Goal: Task Accomplishment & Management: Use online tool/utility

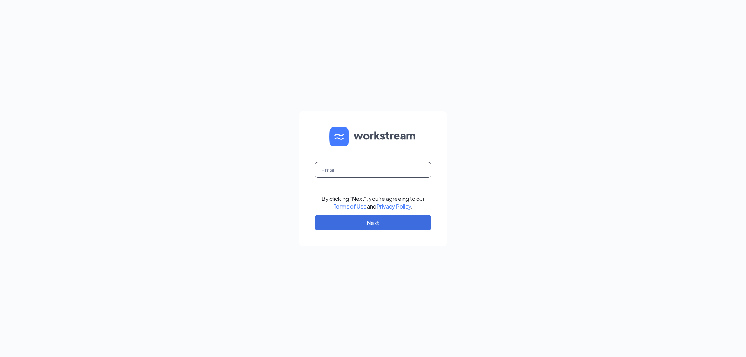
click at [341, 170] on input "text" at bounding box center [373, 170] width 117 height 16
type input "[PERSON_NAME][EMAIL_ADDRESS][DOMAIN_NAME]"
click at [385, 218] on button "Next" at bounding box center [373, 223] width 117 height 16
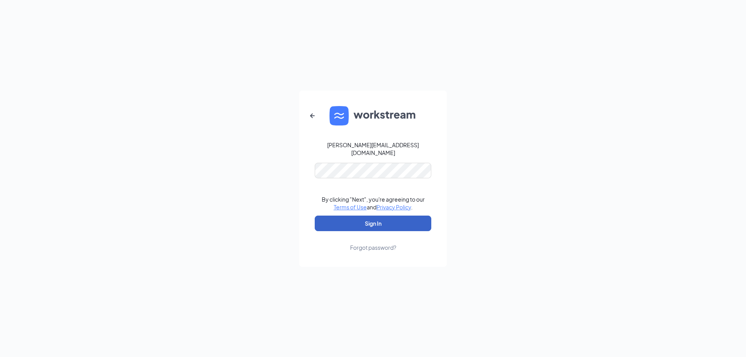
click at [374, 219] on button "Sign In" at bounding box center [373, 224] width 117 height 16
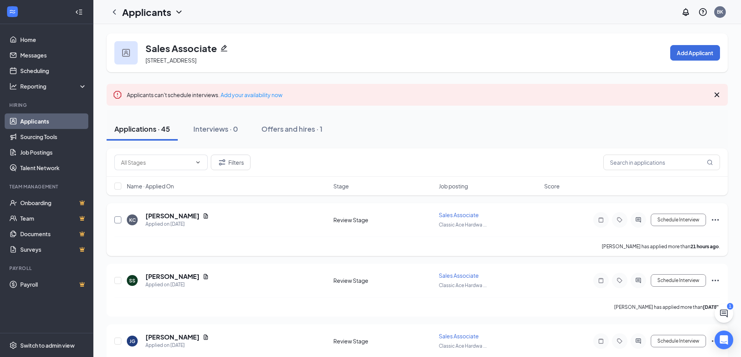
click at [118, 218] on input "checkbox" at bounding box center [117, 220] width 7 height 7
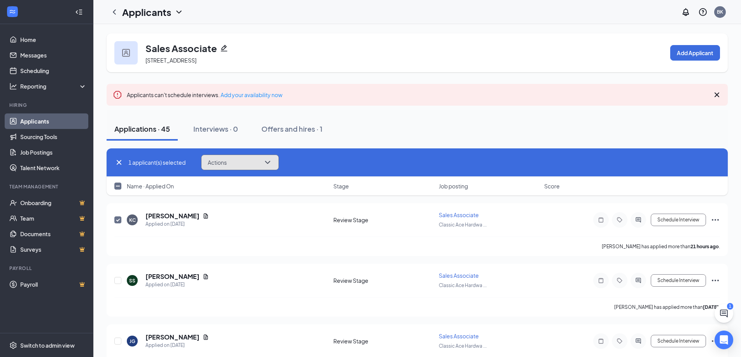
click at [268, 156] on button "Actions" at bounding box center [240, 163] width 78 height 16
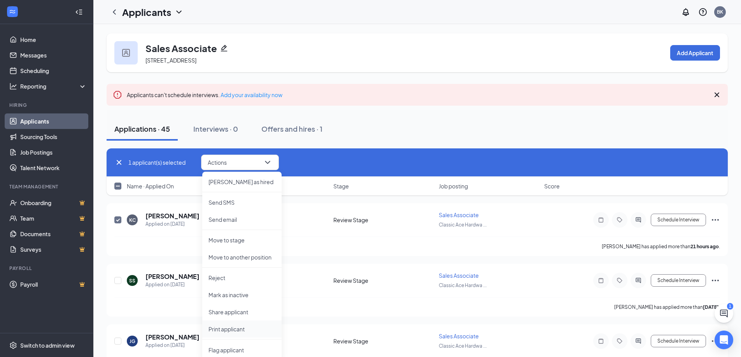
click at [241, 331] on p "Print applicant" at bounding box center [241, 329] width 67 height 8
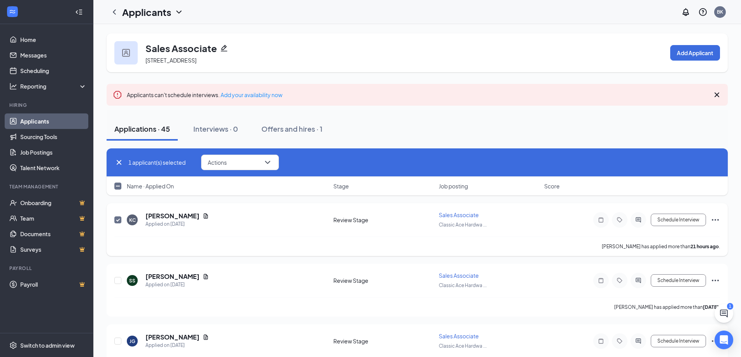
click at [114, 218] on input "checkbox" at bounding box center [117, 220] width 7 height 7
checkbox input "false"
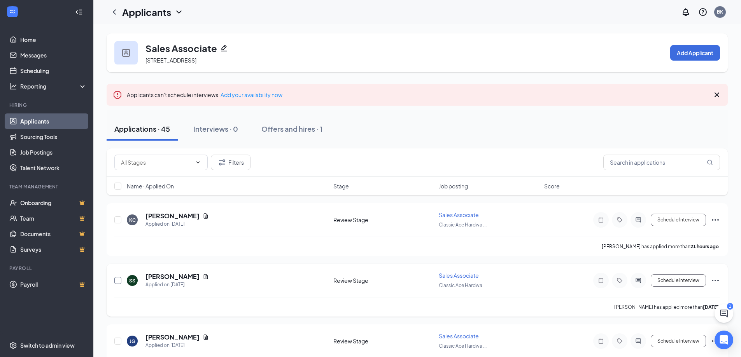
click at [119, 280] on input "checkbox" at bounding box center [117, 280] width 7 height 7
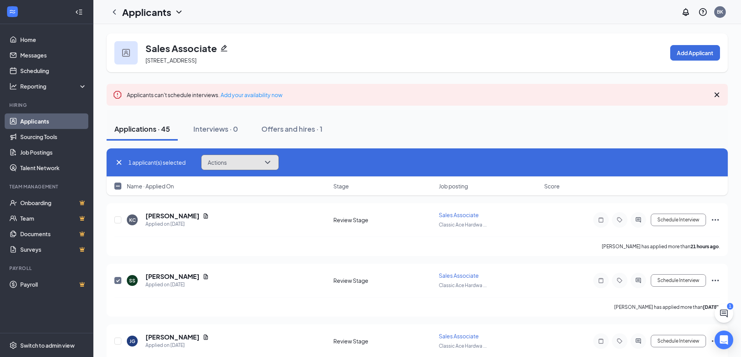
click at [269, 159] on icon "ChevronDown" at bounding box center [267, 162] width 9 height 9
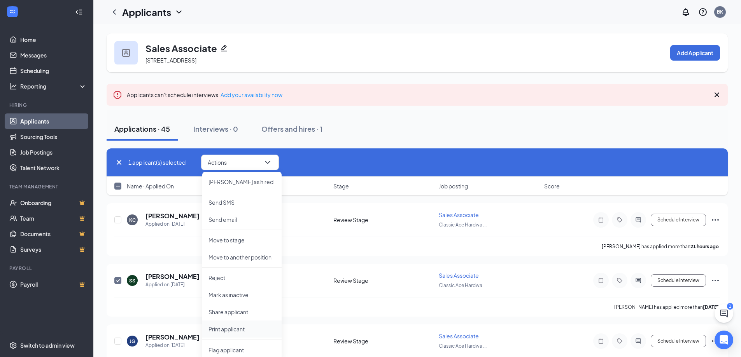
click at [232, 327] on p "Print applicant" at bounding box center [241, 329] width 67 height 8
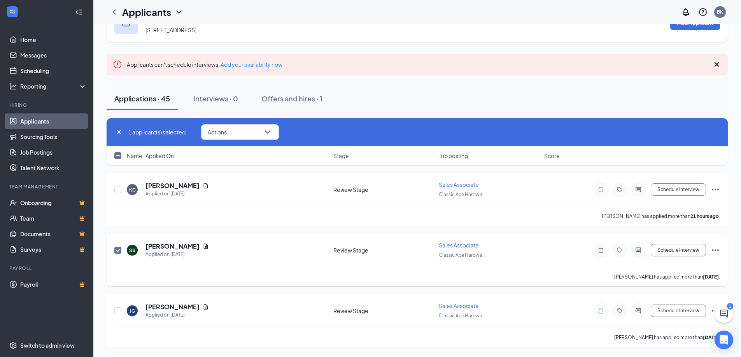
scroll to position [156, 0]
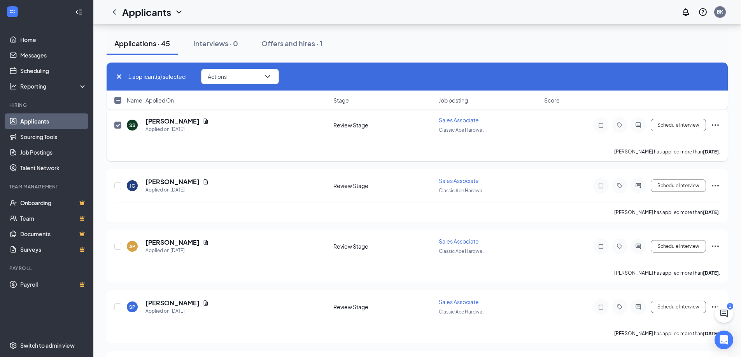
click at [116, 122] on input "checkbox" at bounding box center [117, 125] width 7 height 7
checkbox input "false"
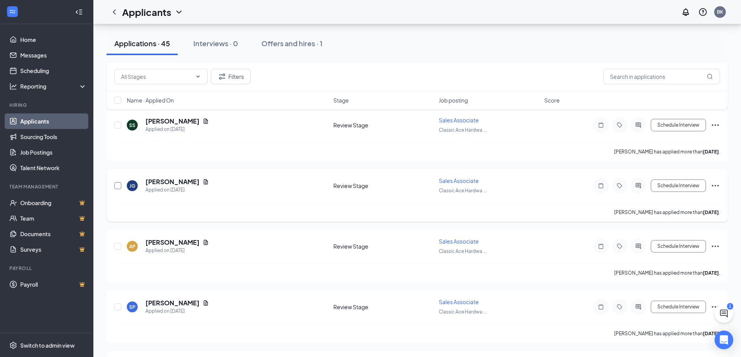
click at [117, 186] on input "checkbox" at bounding box center [117, 185] width 7 height 7
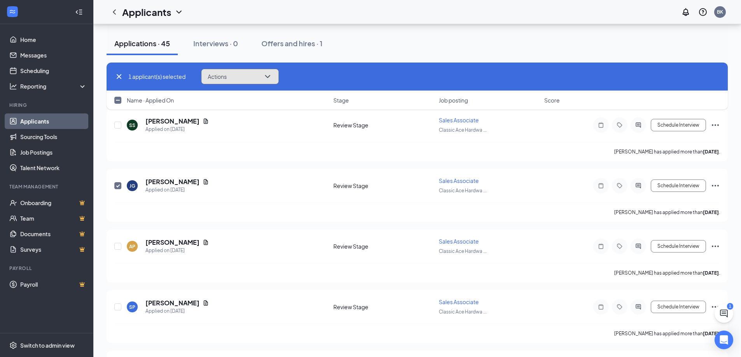
click at [272, 77] on icon "ChevronDown" at bounding box center [267, 76] width 9 height 9
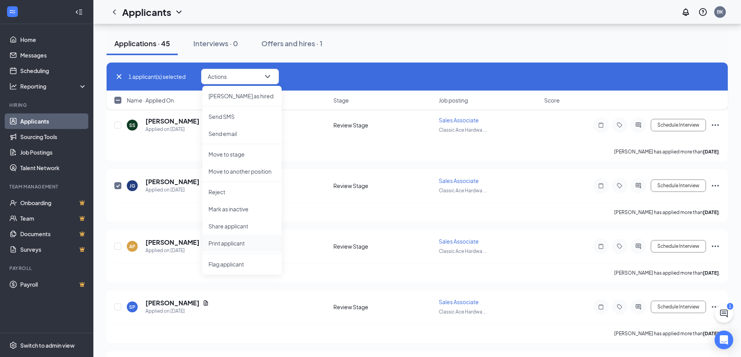
click at [239, 242] on p "Print applicant" at bounding box center [241, 243] width 67 height 8
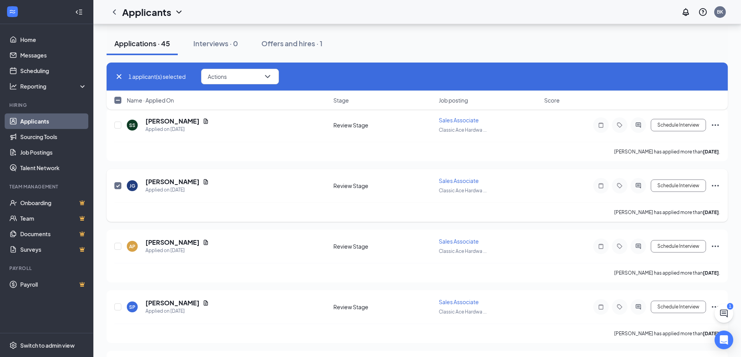
drag, startPoint x: 123, startPoint y: 185, endPoint x: 114, endPoint y: 201, distance: 17.8
click at [121, 185] on span at bounding box center [117, 185] width 7 height 7
click at [121, 185] on input "checkbox" at bounding box center [117, 185] width 7 height 7
checkbox input "false"
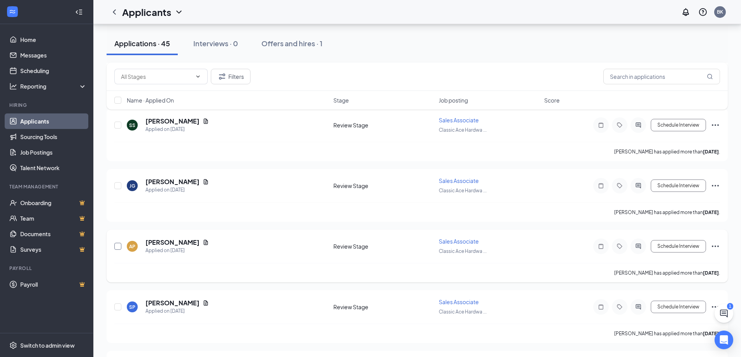
click at [120, 248] on input "checkbox" at bounding box center [117, 246] width 7 height 7
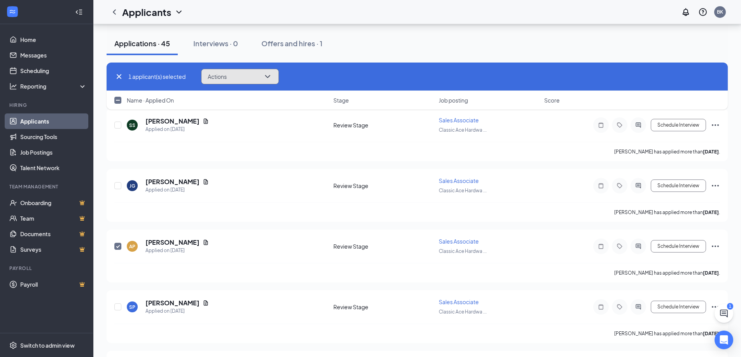
click at [265, 76] on icon "ChevronDown" at bounding box center [267, 76] width 9 height 9
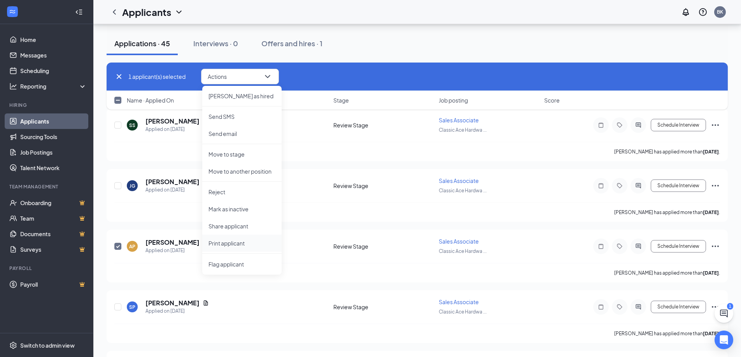
click at [238, 243] on p "Print applicant" at bounding box center [241, 243] width 67 height 8
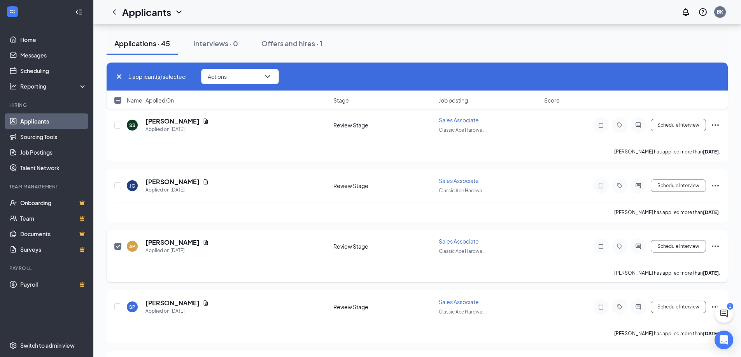
click at [119, 247] on input "checkbox" at bounding box center [117, 246] width 7 height 7
checkbox input "false"
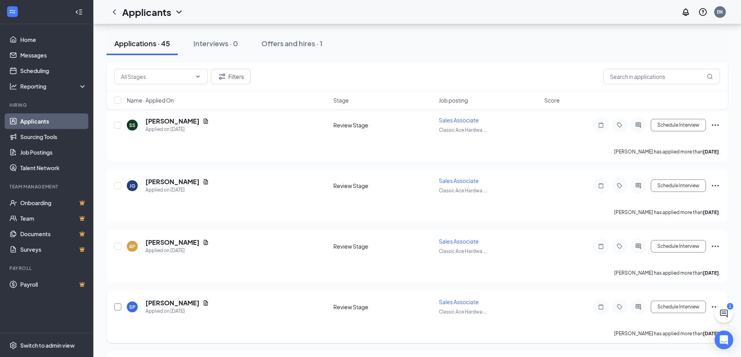
click at [118, 309] on input "checkbox" at bounding box center [117, 307] width 7 height 7
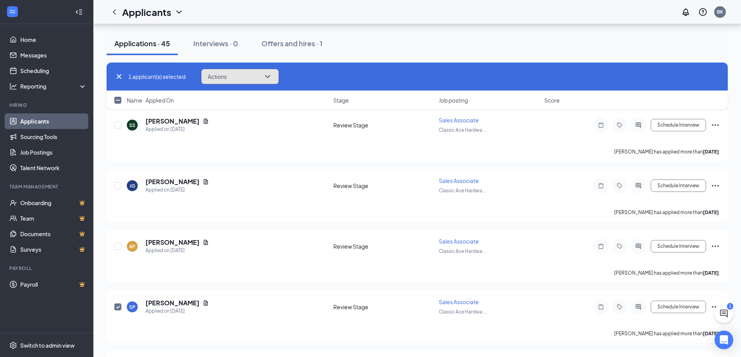
click at [268, 78] on icon "ChevronDown" at bounding box center [267, 76] width 9 height 9
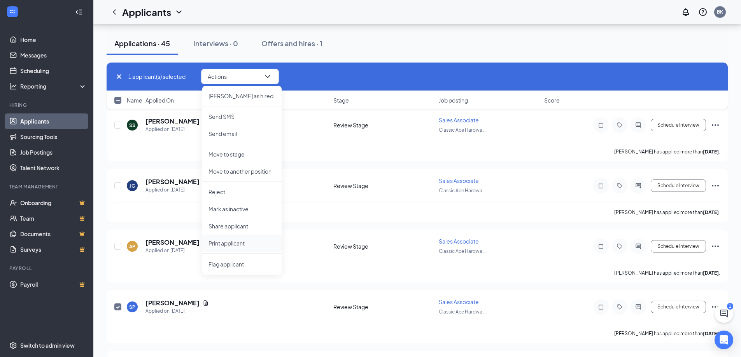
click at [235, 243] on p "Print applicant" at bounding box center [241, 243] width 67 height 8
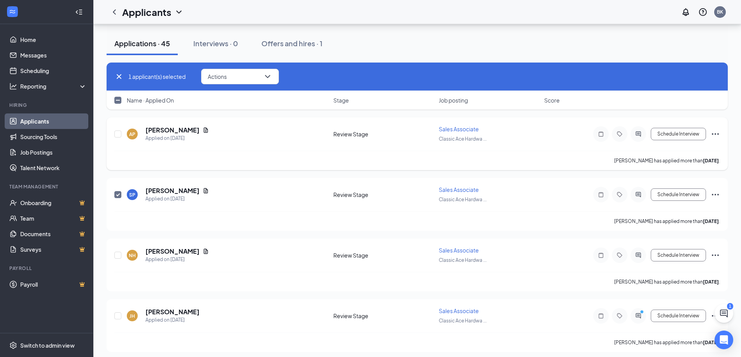
scroll to position [272, 0]
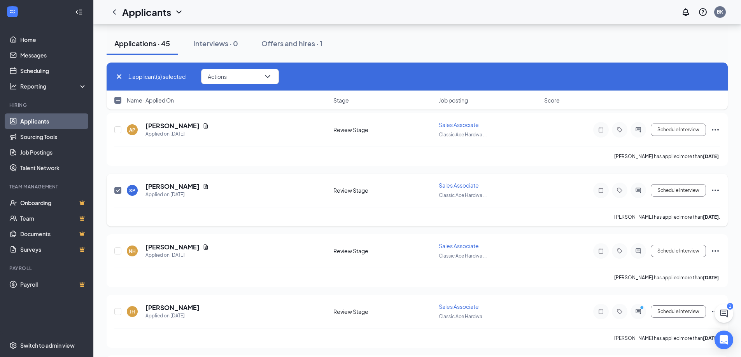
click at [117, 189] on input "checkbox" at bounding box center [117, 190] width 7 height 7
checkbox input "false"
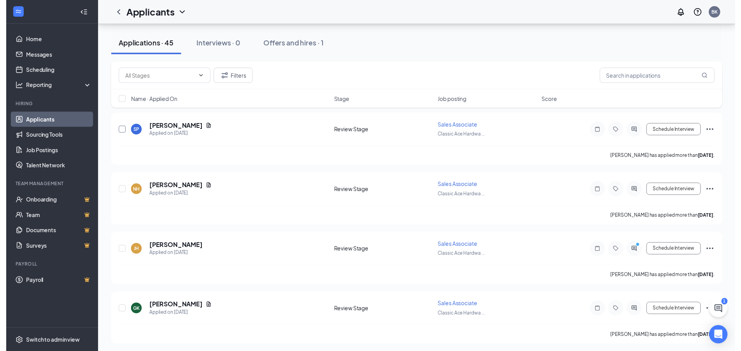
scroll to position [311, 0]
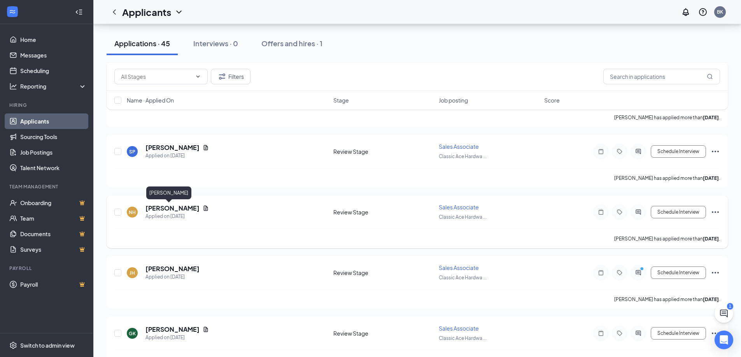
click at [167, 212] on h5 "Noah Hall" at bounding box center [172, 208] width 54 height 9
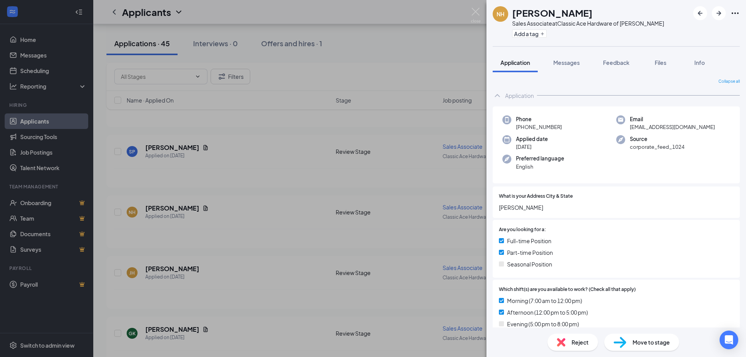
click at [469, 51] on div "NH Noah Hall Sales Associate at Classic Ace Hardware of Greer Add a tag Applica…" at bounding box center [373, 178] width 746 height 357
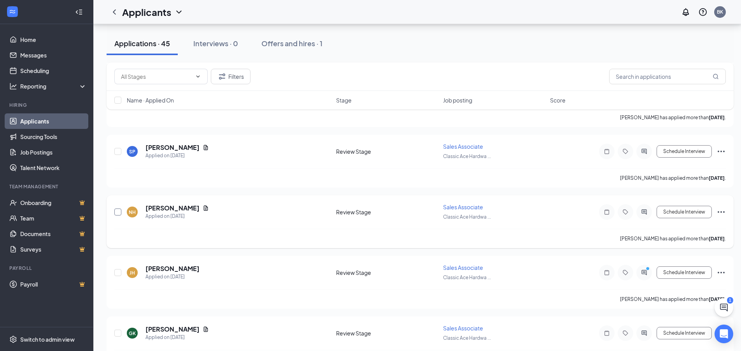
click at [119, 210] on input "checkbox" at bounding box center [117, 212] width 7 height 7
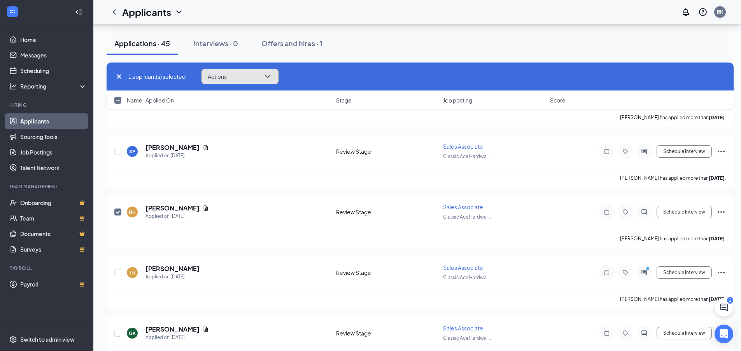
click at [269, 76] on icon "ChevronDown" at bounding box center [267, 76] width 9 height 9
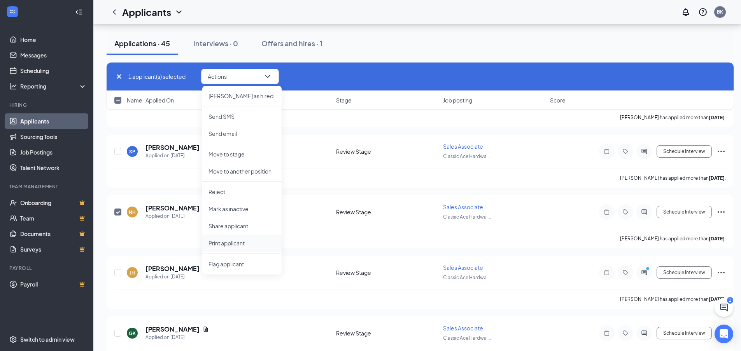
click at [239, 246] on p "Print applicant" at bounding box center [241, 243] width 67 height 8
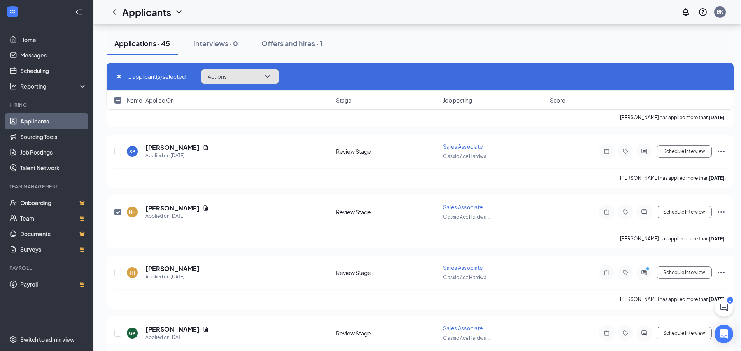
click at [270, 77] on icon "ChevronDown" at bounding box center [267, 76] width 9 height 9
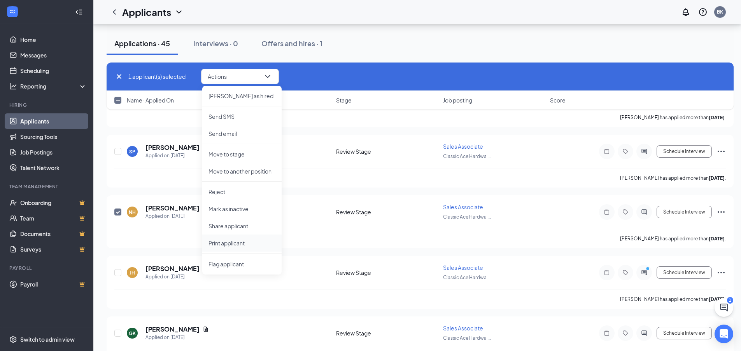
click at [238, 244] on p "Print applicant" at bounding box center [241, 243] width 67 height 8
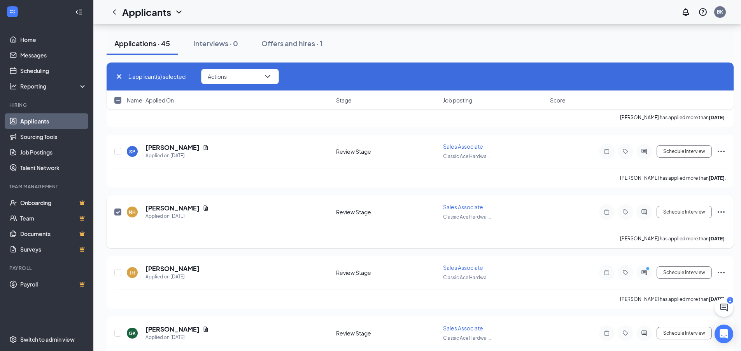
click at [117, 213] on input "checkbox" at bounding box center [117, 212] width 7 height 7
checkbox input "false"
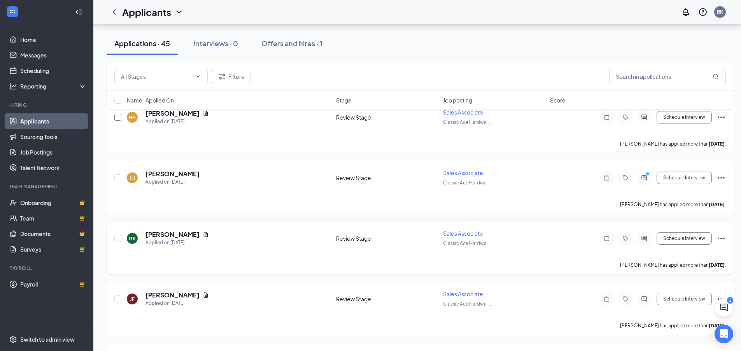
scroll to position [389, 0]
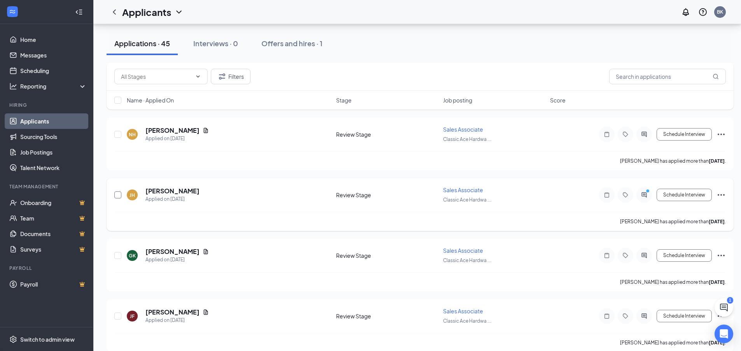
click at [117, 195] on input "checkbox" at bounding box center [117, 195] width 7 height 7
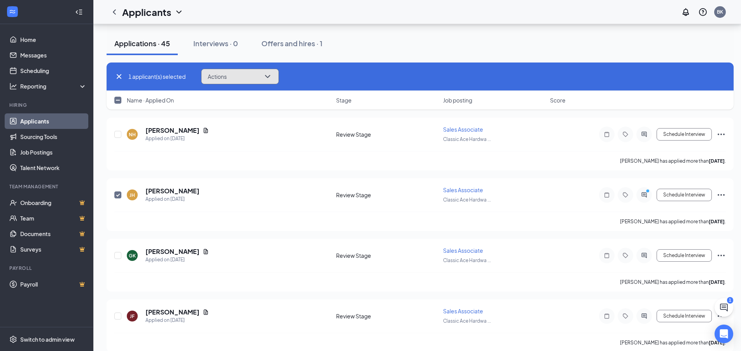
click at [274, 76] on button "Actions" at bounding box center [240, 77] width 78 height 16
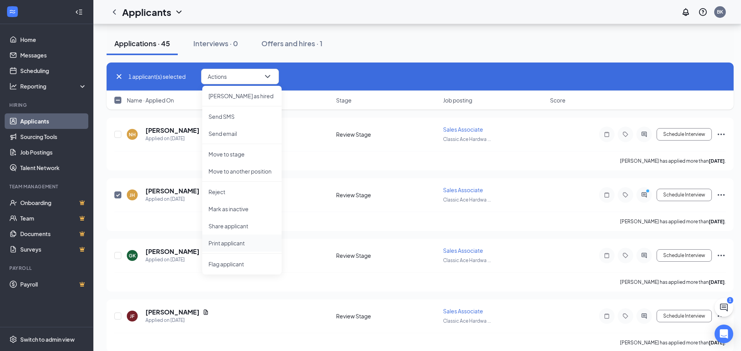
click at [236, 241] on p "Print applicant" at bounding box center [241, 243] width 67 height 8
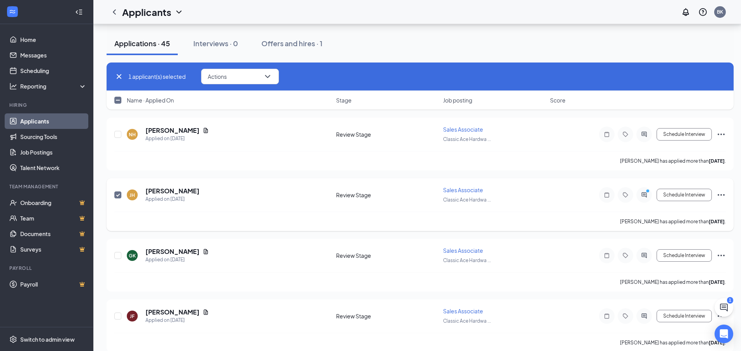
click at [120, 193] on input "checkbox" at bounding box center [117, 195] width 7 height 7
checkbox input "false"
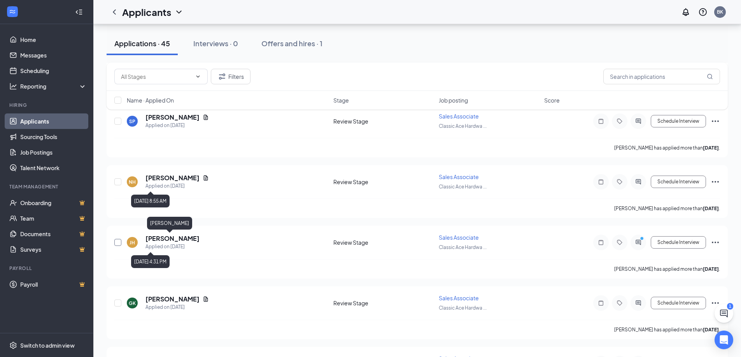
scroll to position [350, 0]
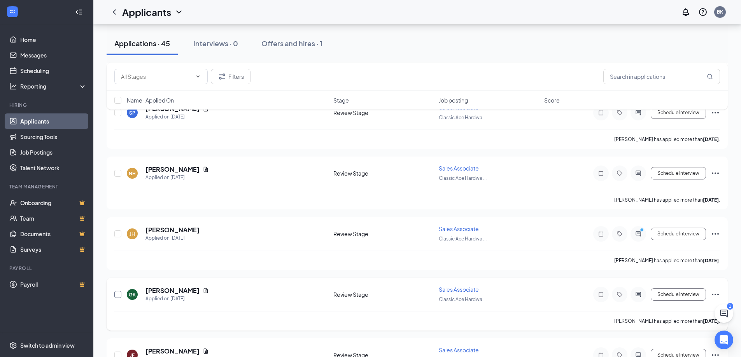
click at [119, 295] on input "checkbox" at bounding box center [117, 294] width 7 height 7
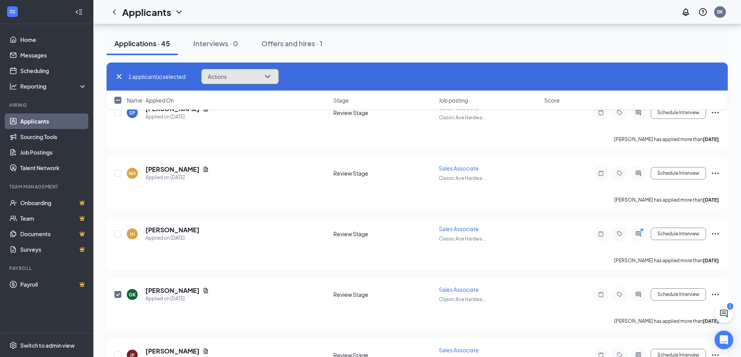
click at [270, 76] on icon "ChevronDown" at bounding box center [267, 76] width 5 height 3
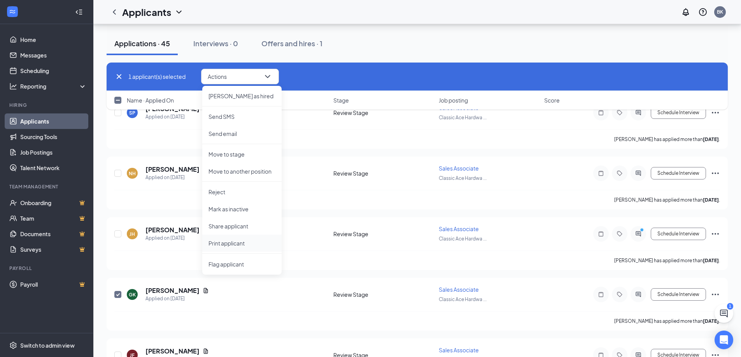
click at [236, 242] on p "Print applicant" at bounding box center [241, 243] width 67 height 8
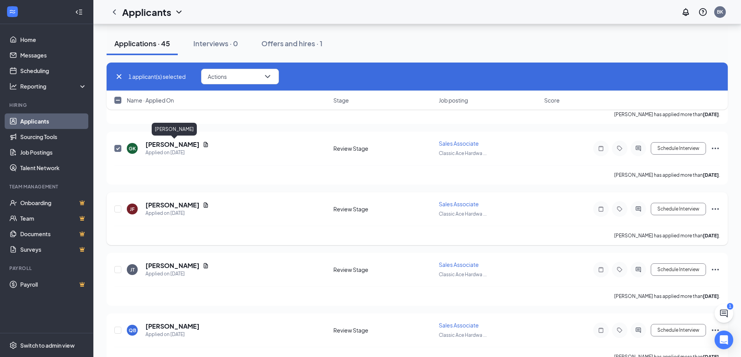
scroll to position [505, 0]
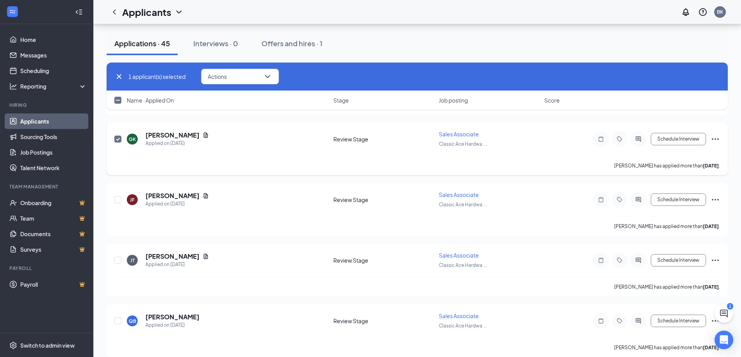
click at [118, 136] on span at bounding box center [117, 139] width 7 height 7
click at [118, 136] on input "checkbox" at bounding box center [117, 139] width 7 height 7
checkbox input "false"
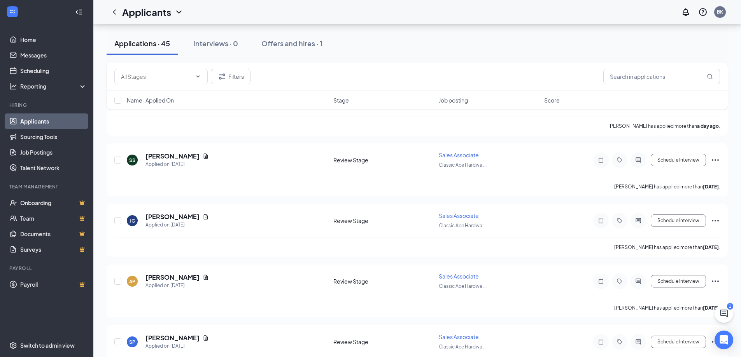
scroll to position [117, 0]
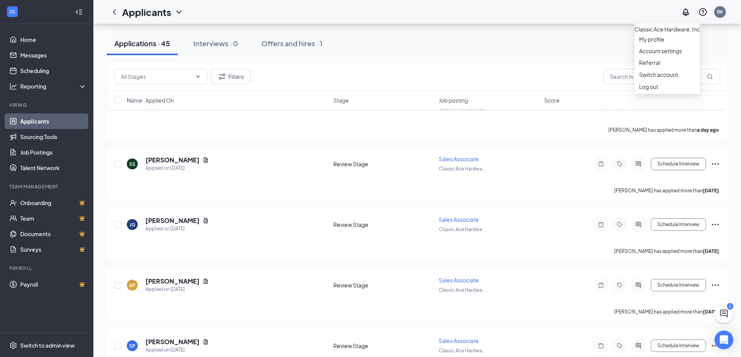
click at [724, 11] on div "BK" at bounding box center [720, 12] width 12 height 12
click at [643, 91] on div "Log out" at bounding box center [667, 87] width 56 height 8
